Goal: Task Accomplishment & Management: Manage account settings

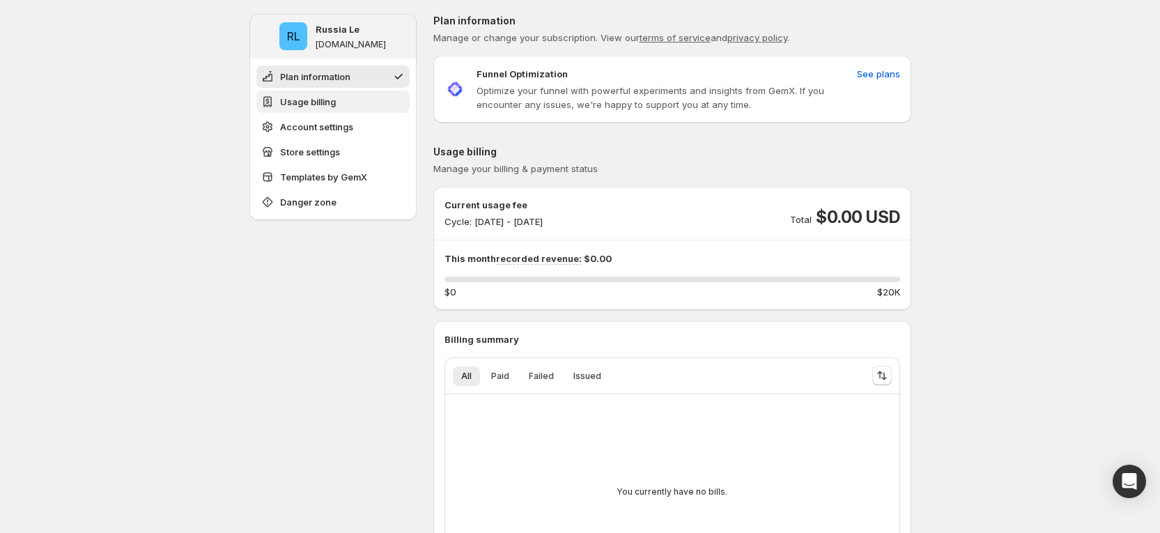
click at [319, 95] on span "Usage billing" at bounding box center [308, 102] width 56 height 14
click at [890, 71] on span "See plans" at bounding box center [878, 74] width 43 height 14
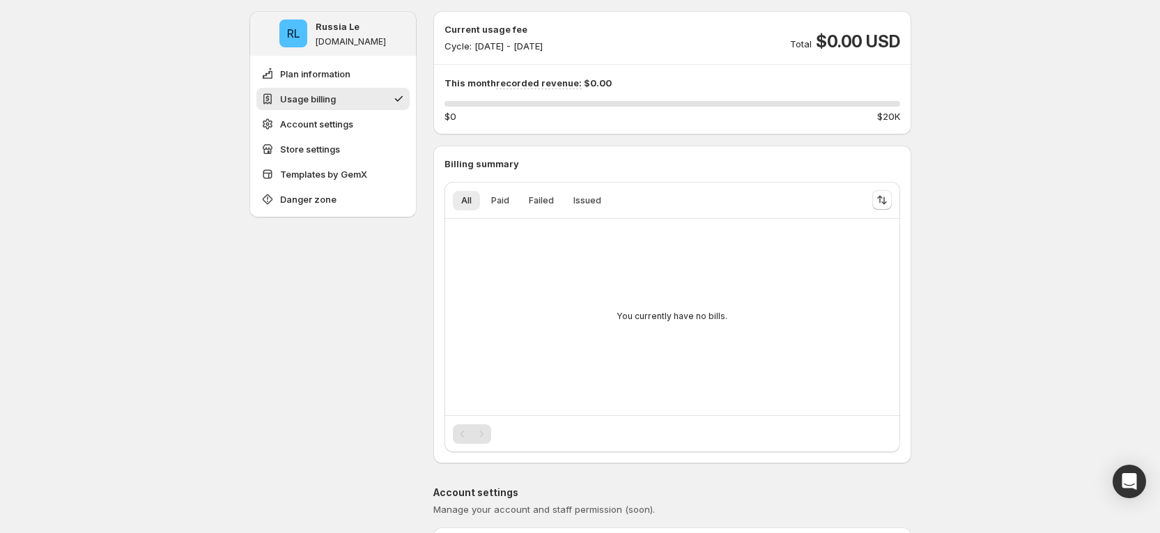
scroll to position [105, 0]
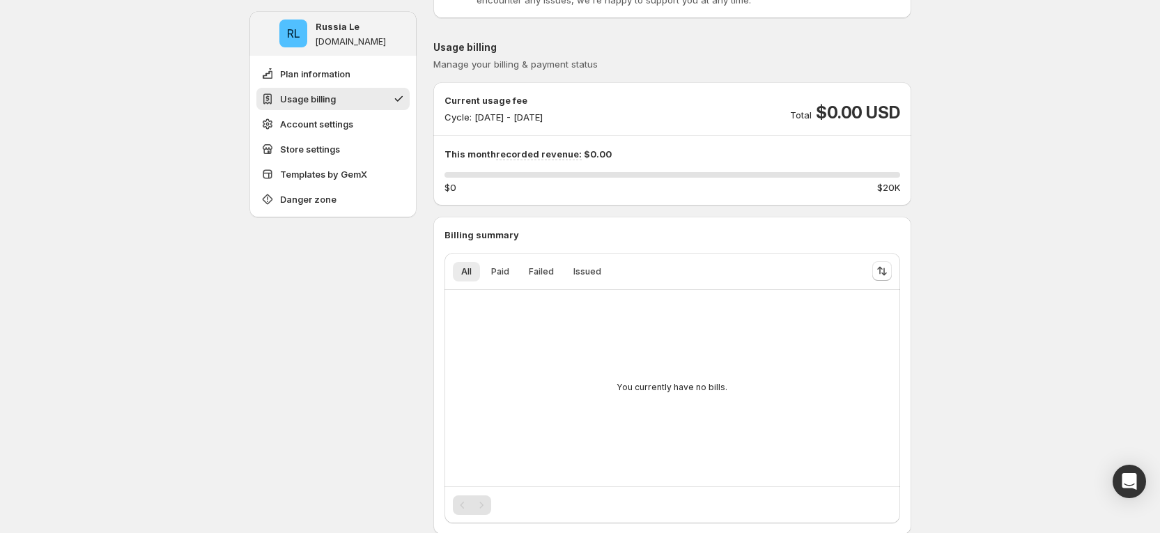
click at [526, 173] on div "0 %" at bounding box center [673, 175] width 456 height 6
click at [559, 172] on div "0 %" at bounding box center [673, 175] width 456 height 6
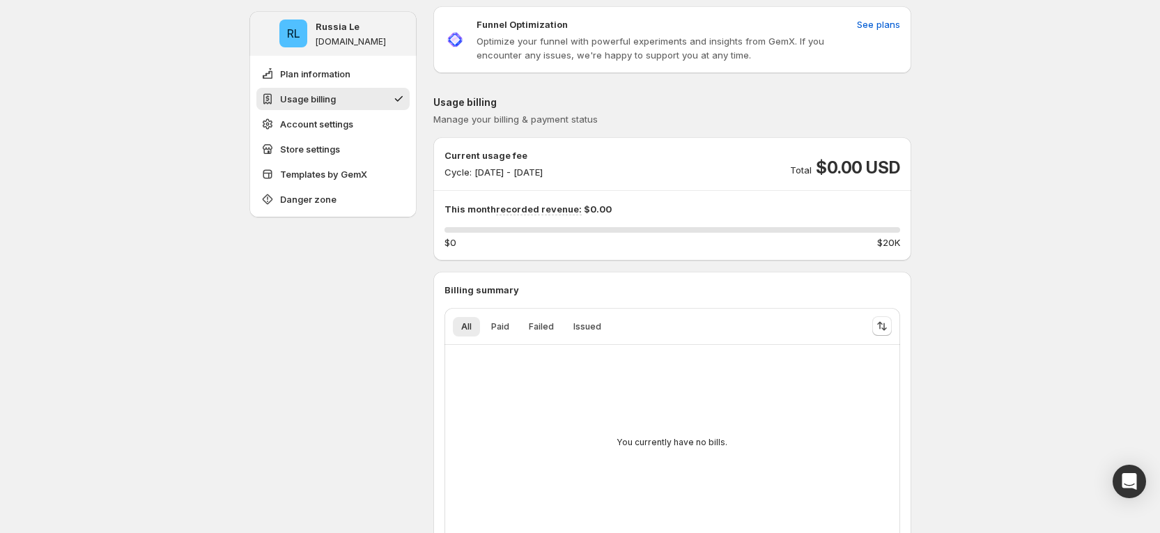
scroll to position [0, 0]
